Goal: Transaction & Acquisition: Purchase product/service

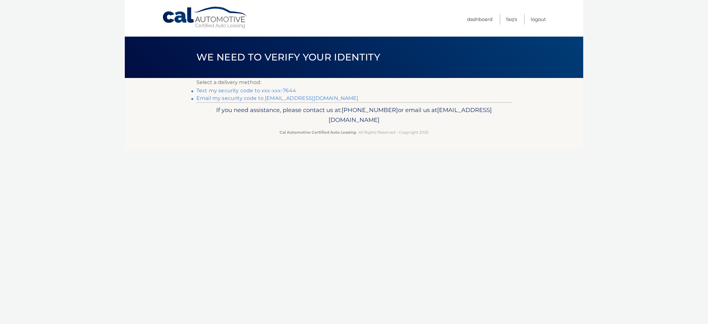
click at [272, 90] on link "Text my security code to xxx-xxx-7644" at bounding box center [246, 91] width 100 height 6
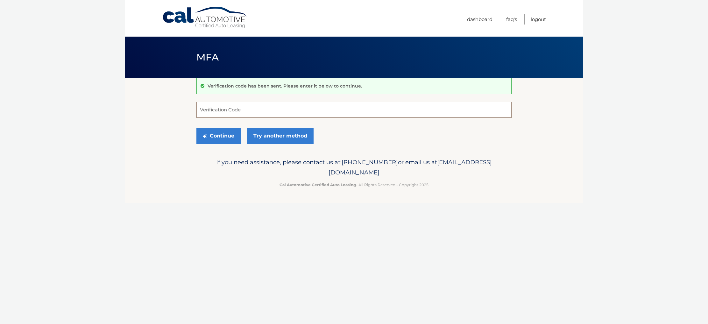
click at [221, 111] on input "Verification Code" at bounding box center [353, 110] width 315 height 16
type input "376730"
click at [215, 135] on button "Continue" at bounding box center [218, 136] width 44 height 16
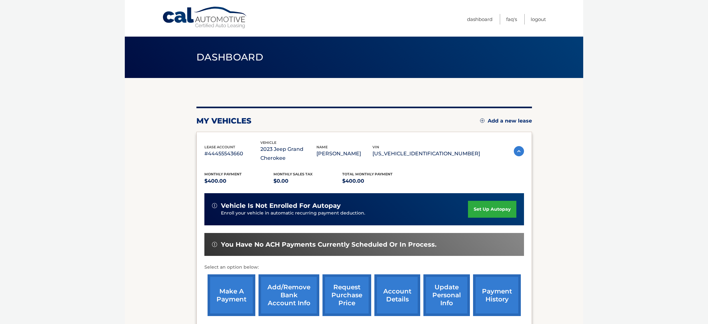
click at [236, 293] on link "make a payment" at bounding box center [232, 296] width 48 height 42
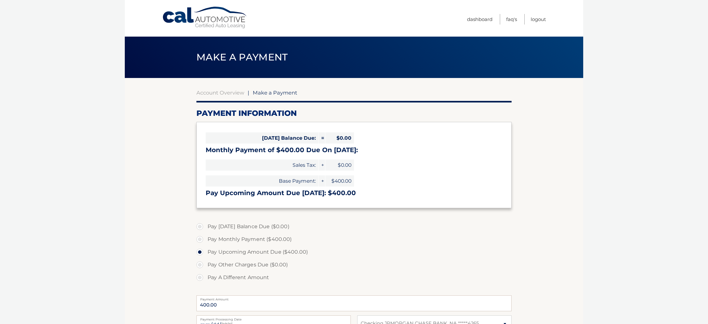
select select "OWNiZjJjYmEtMTRiMi00Mzc4LTllZGQtOTZmZWEzYWY5OTkx"
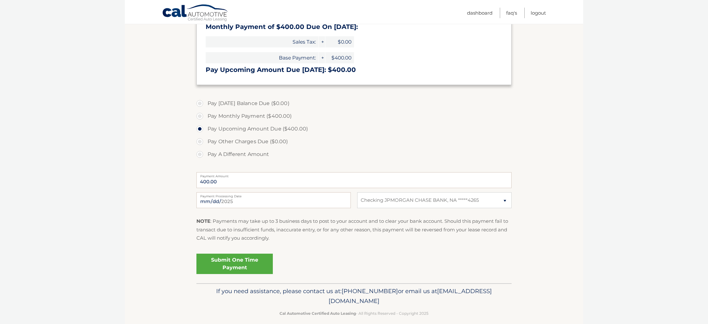
scroll to position [131, 0]
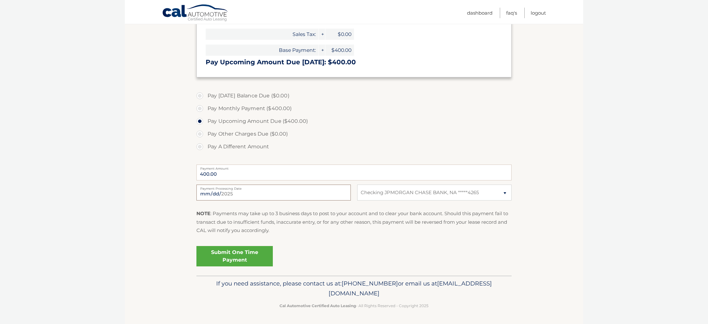
click at [245, 197] on input "2025-09-01" at bounding box center [273, 193] width 154 height 16
type input "2025-09-11"
click at [234, 258] on link "Submit One Time Payment" at bounding box center [234, 256] width 76 height 20
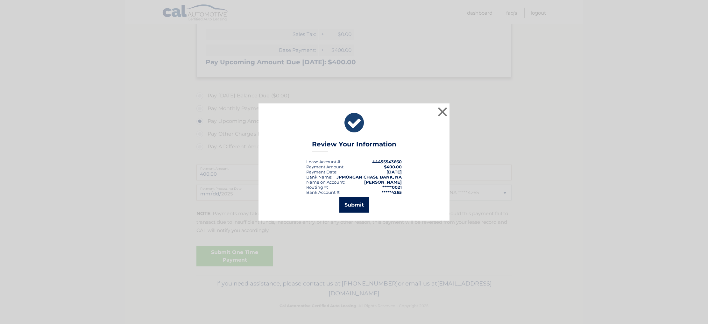
click at [354, 207] on button "Submit" at bounding box center [354, 204] width 30 height 15
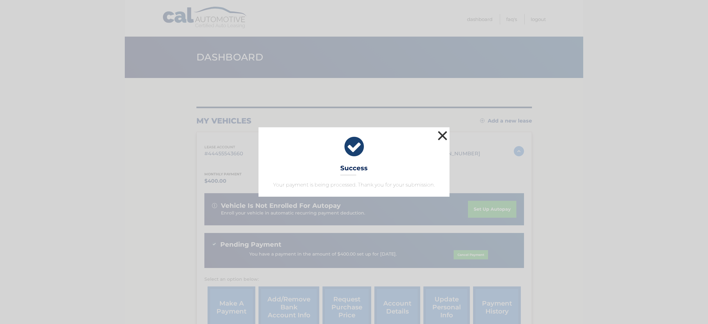
click at [441, 134] on button "×" at bounding box center [442, 135] width 13 height 13
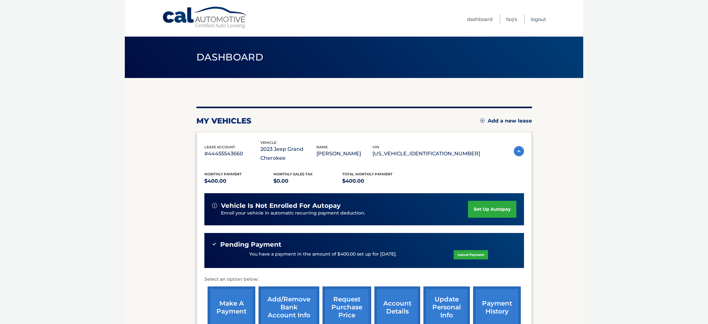
click at [536, 19] on link "Logout" at bounding box center [538, 19] width 15 height 11
